Goal: Task Accomplishment & Management: Use online tool/utility

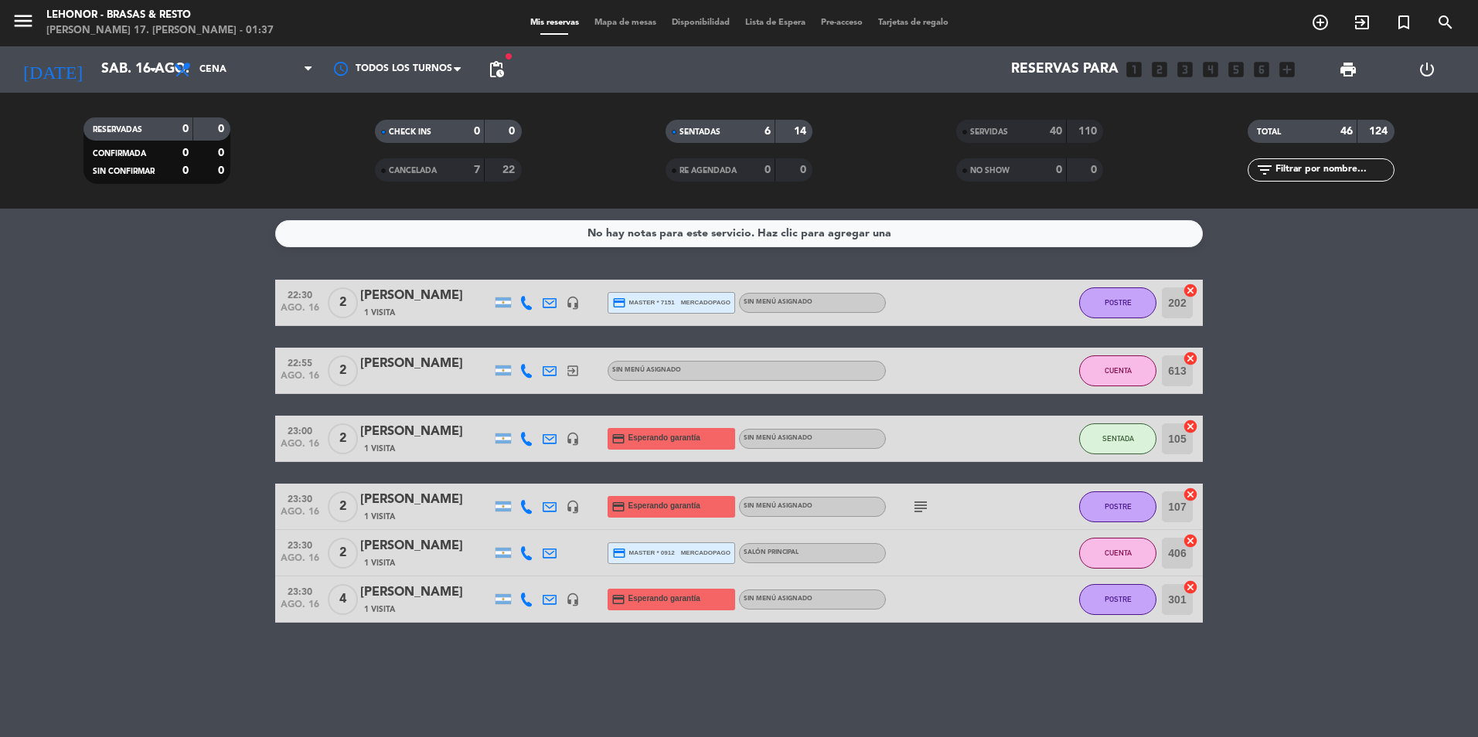
click at [633, 14] on div "menu Lehonor - Brasas & [PERSON_NAME] 17. [PERSON_NAME] - 01:37 Mis reservas Ma…" at bounding box center [739, 23] width 1478 height 46
click at [618, 29] on div "Mis reservas Mapa de mesas Disponibilidad Lista de Espera Pre-acceso Tarjetas d…" at bounding box center [739, 23] width 434 height 14
click at [624, 19] on span "Mapa de mesas" at bounding box center [625, 23] width 77 height 9
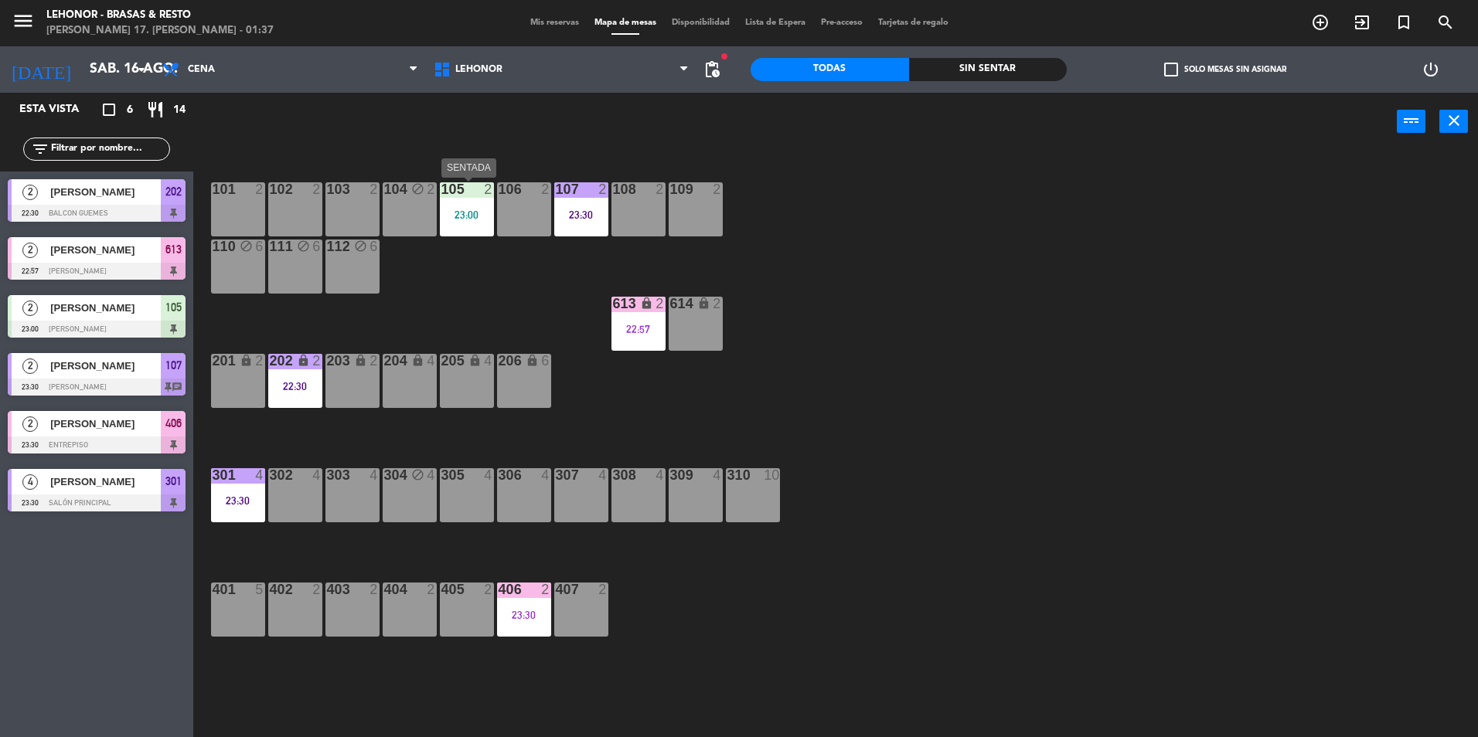
click at [483, 221] on div "105 2 23:00" at bounding box center [467, 209] width 54 height 54
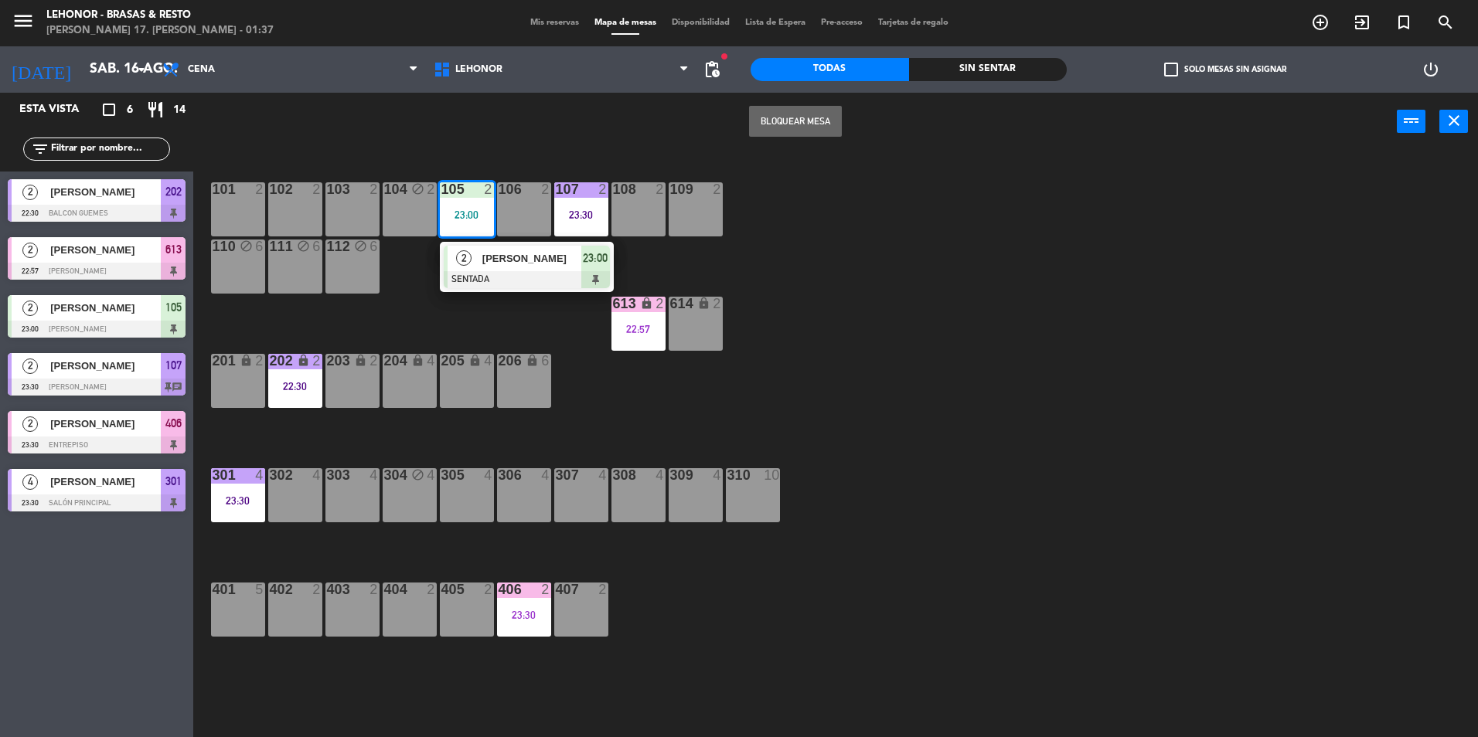
click at [563, 321] on div "101 2 102 2 103 2 104 block 2 105 2 23:00 2 [PERSON_NAME] SENTADA 23:00 106 2 1…" at bounding box center [843, 448] width 1270 height 587
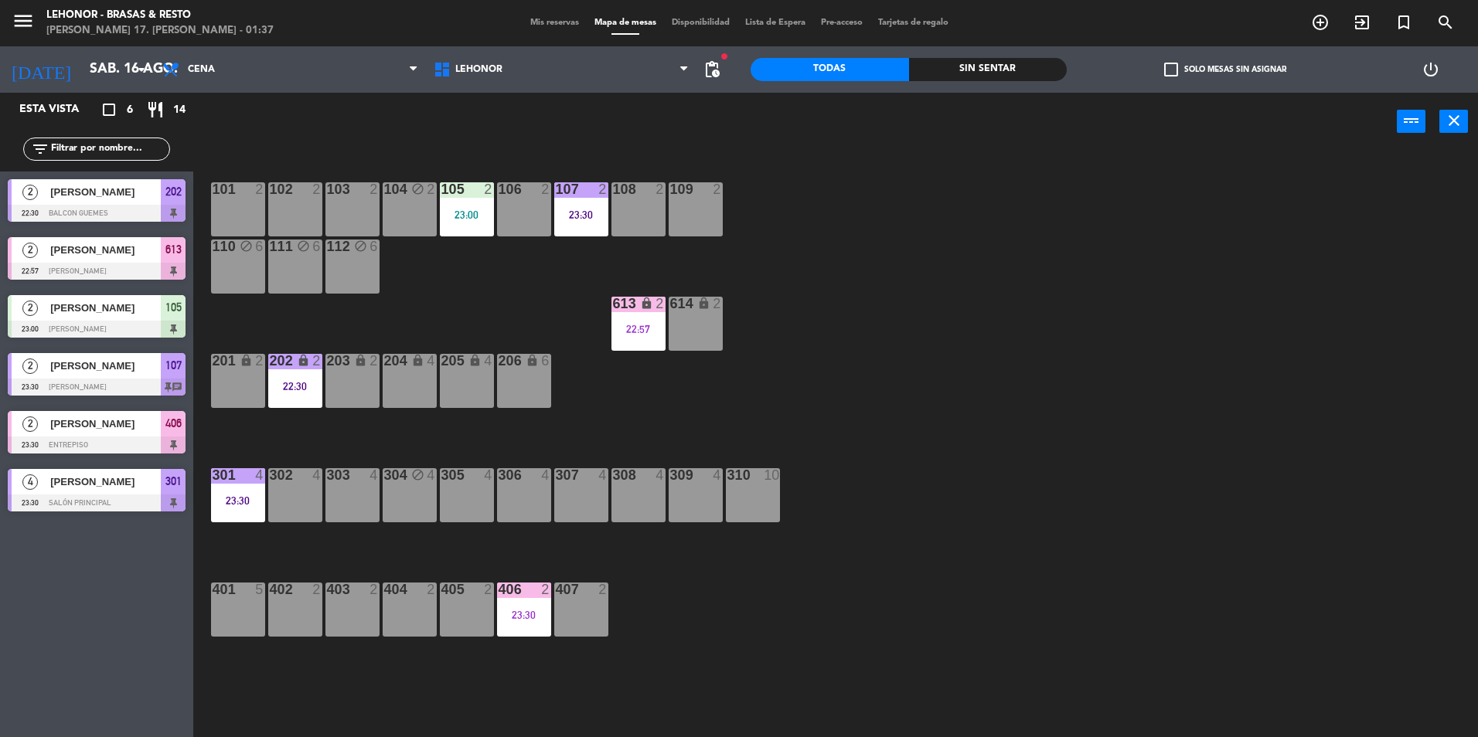
click at [588, 196] on div "107 2" at bounding box center [581, 189] width 54 height 15
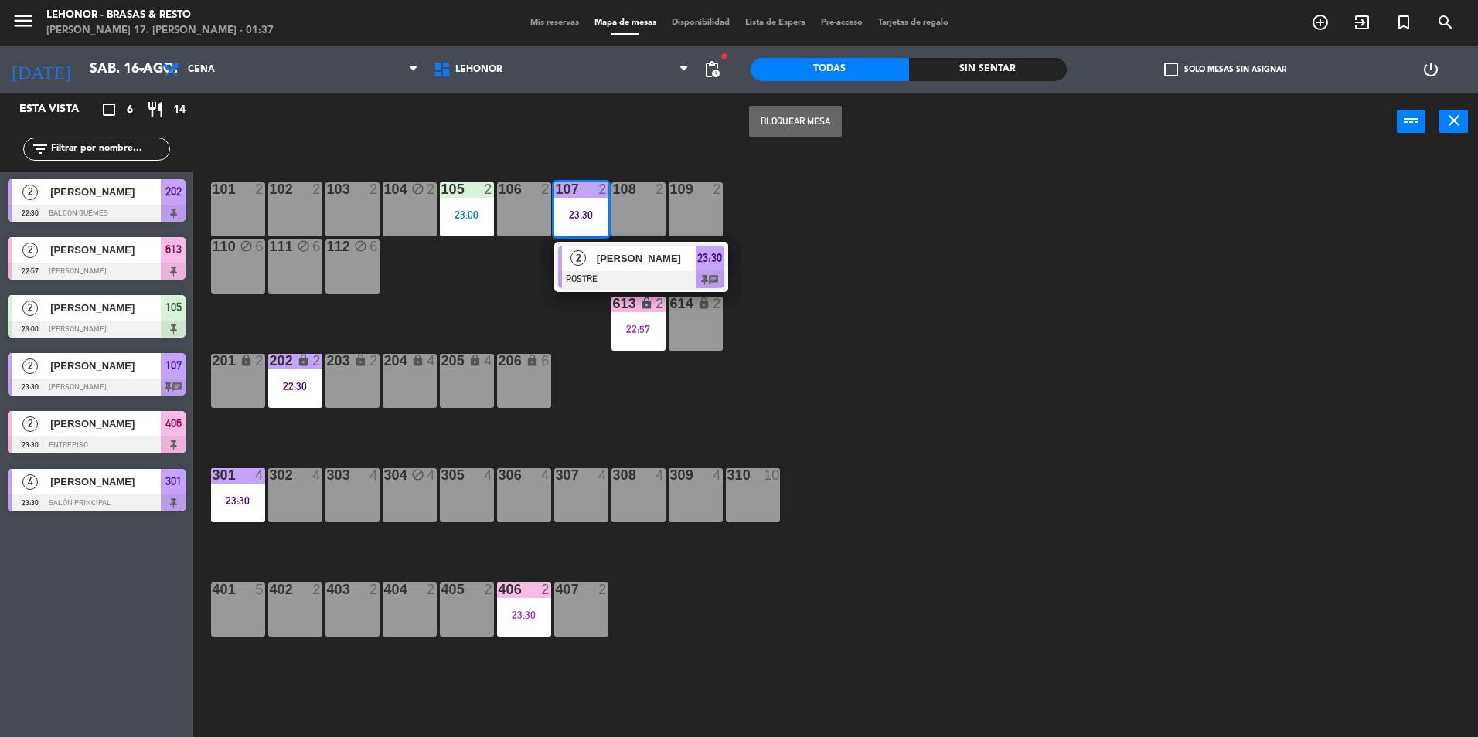
click at [839, 251] on div "101 2 102 2 103 2 104 block 2 105 2 23:00 106 2 107 2 23:30 2 Chianalino [PERSO…" at bounding box center [843, 448] width 1270 height 587
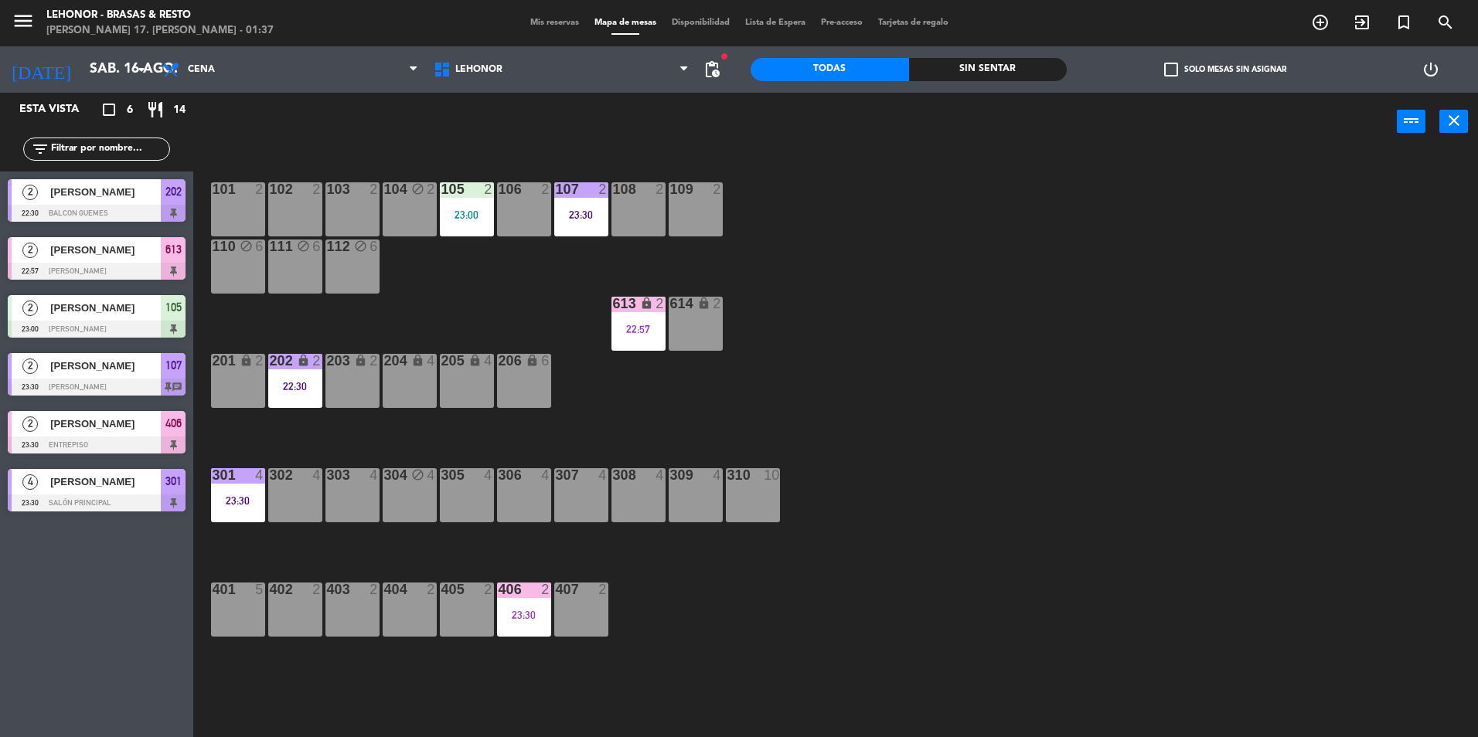
click at [300, 381] on div "22:30" at bounding box center [295, 386] width 54 height 11
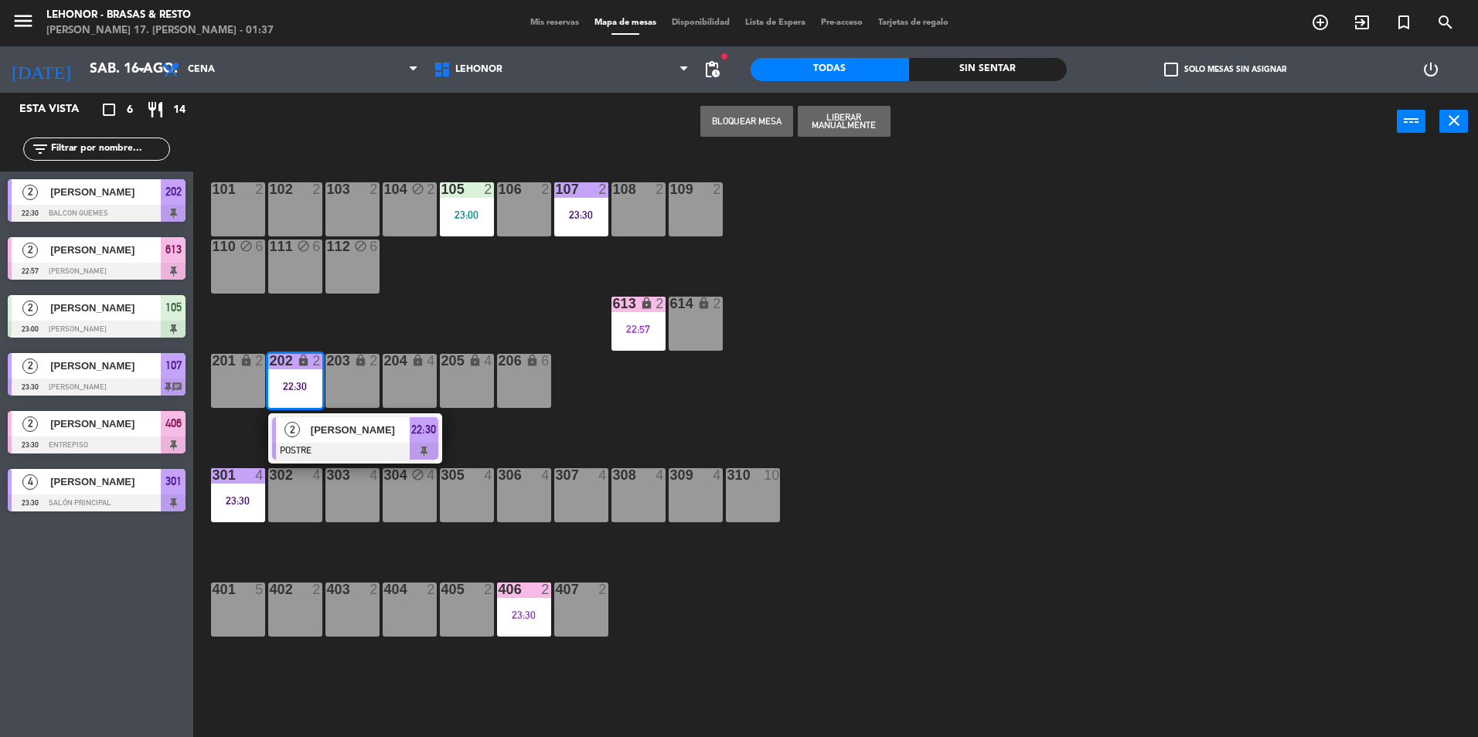
click at [731, 354] on div "101 2 102 2 103 2 104 block 2 105 2 23:00 106 2 107 2 23:30 108 2 109 2 110 blo…" at bounding box center [843, 448] width 1270 height 587
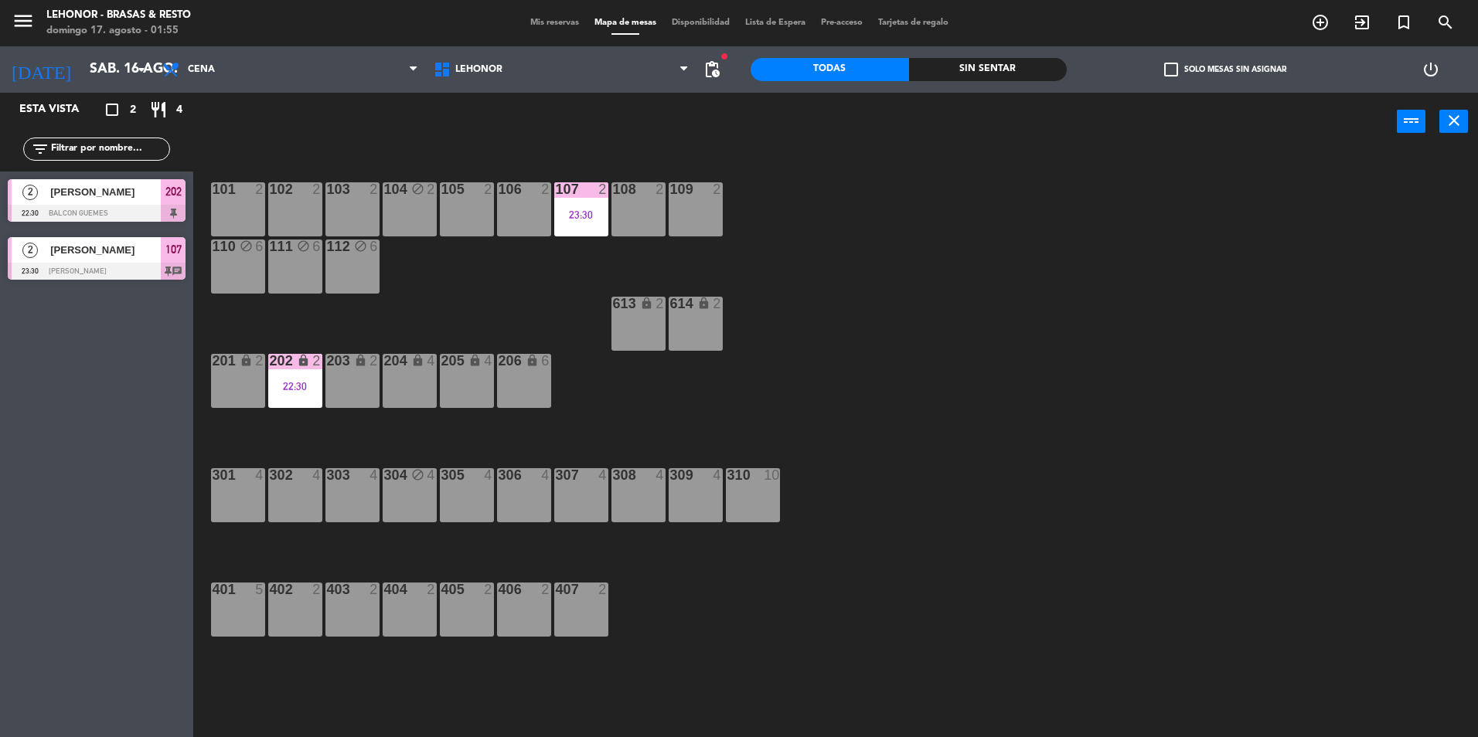
click at [297, 131] on div "power_input close" at bounding box center [794, 122] width 1203 height 59
